Goal: Task Accomplishment & Management: Manage account settings

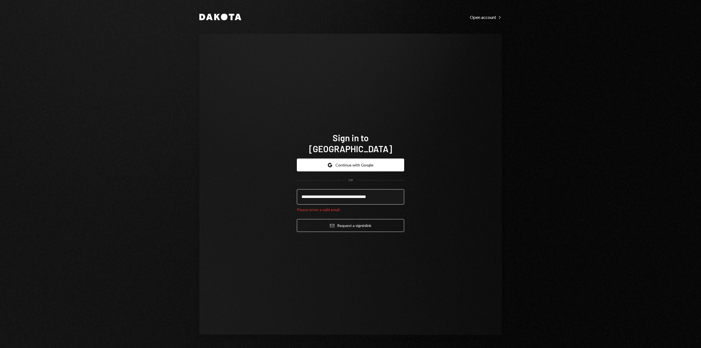
click at [338, 190] on input "**********" at bounding box center [350, 196] width 107 height 15
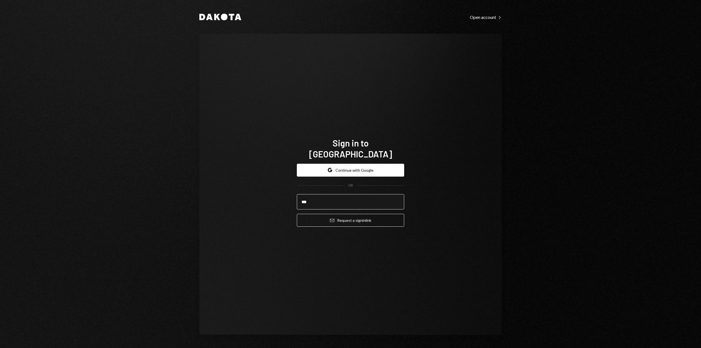
type input "**********"
click at [339, 216] on button "Email Request a sign in link" at bounding box center [350, 220] width 107 height 13
